Goal: Find contact information: Find contact information

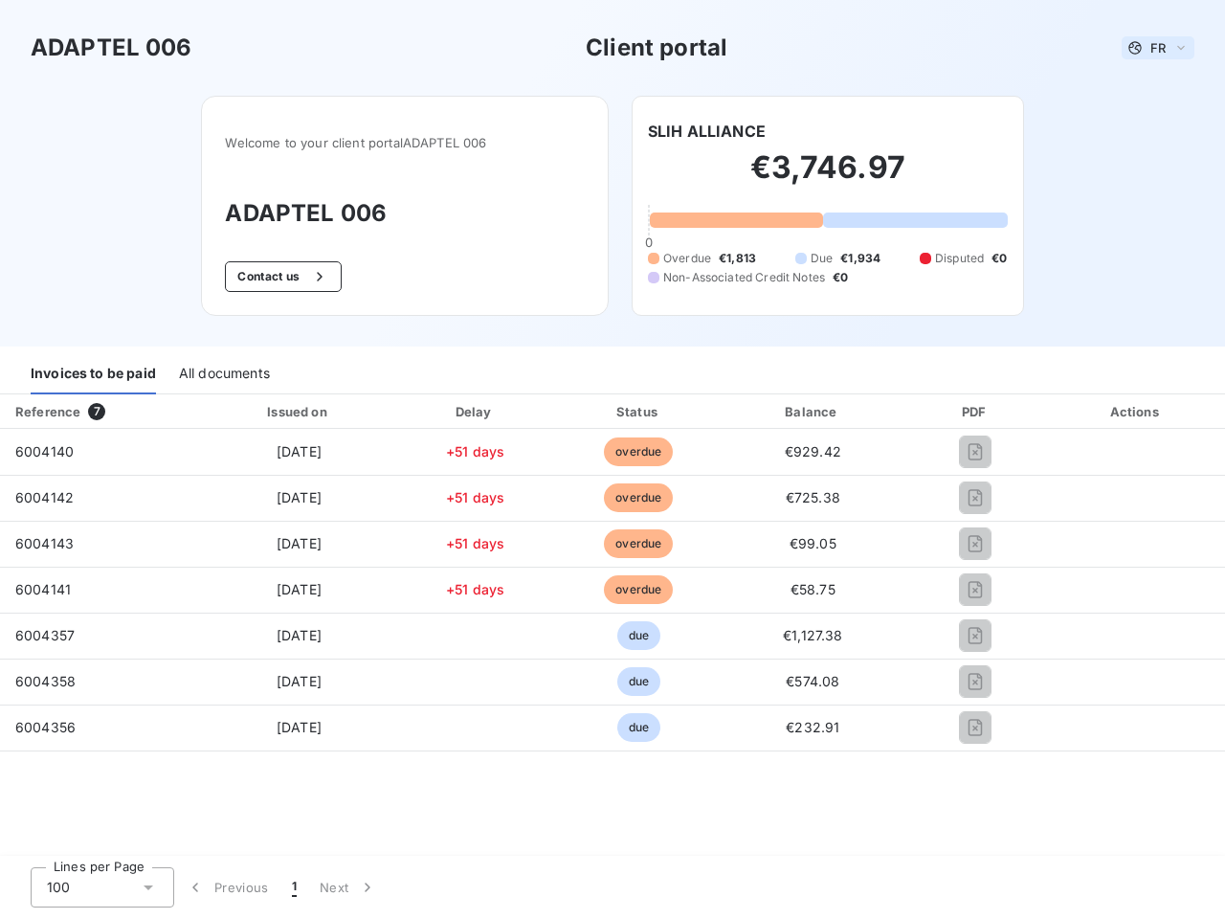
click at [1158, 48] on span "FR" at bounding box center [1157, 47] width 15 height 15
click at [281, 277] on button "Contact us" at bounding box center [283, 276] width 116 height 31
